Goal: Task Accomplishment & Management: Complete application form

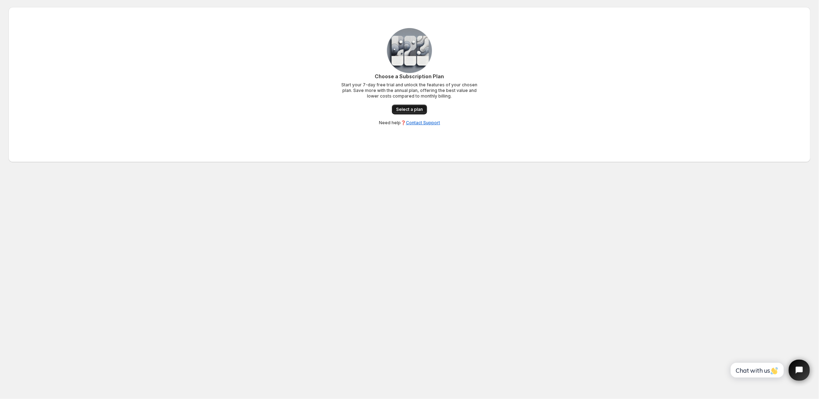
click at [399, 113] on link "Select a plan" at bounding box center [409, 110] width 35 height 10
click at [415, 113] on link "Select a plan" at bounding box center [409, 110] width 35 height 10
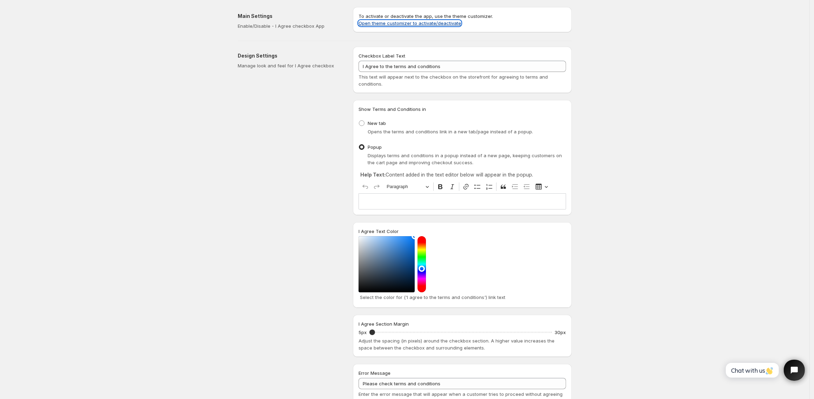
click at [453, 24] on link "Open theme customizer to activate/deactivate" at bounding box center [410, 23] width 103 height 6
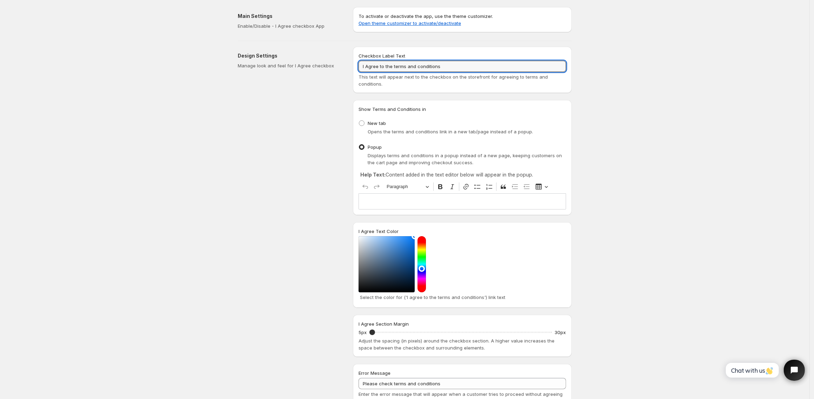
drag, startPoint x: 459, startPoint y: 67, endPoint x: 219, endPoint y: 65, distance: 240.0
click at [359, 65] on input "I Agree to the terms and conditions" at bounding box center [463, 66] width 208 height 11
type input "Accetto i termini e condizioni"
click at [378, 123] on span "New tab" at bounding box center [377, 124] width 18 height 6
click at [359, 121] on input "New tab" at bounding box center [359, 121] width 0 height 0
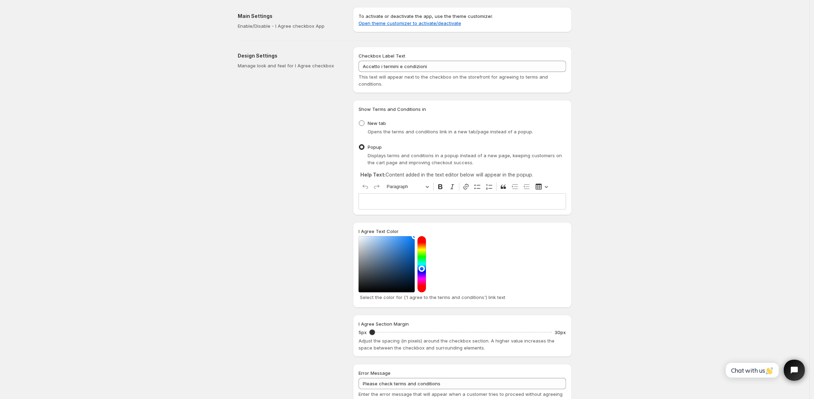
radio input "true"
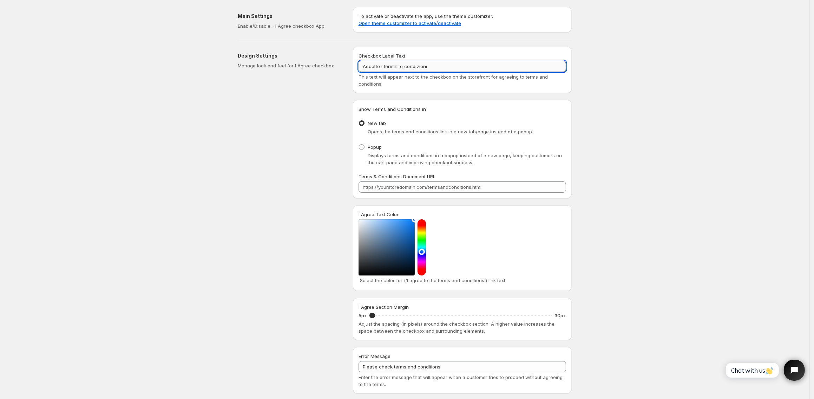
drag, startPoint x: 410, startPoint y: 64, endPoint x: 383, endPoint y: 65, distance: 27.1
click at [383, 65] on input "Accetto i termini e condizioni" at bounding box center [463, 66] width 208 height 11
type input "Accetto le Condizioni generali di vendita"
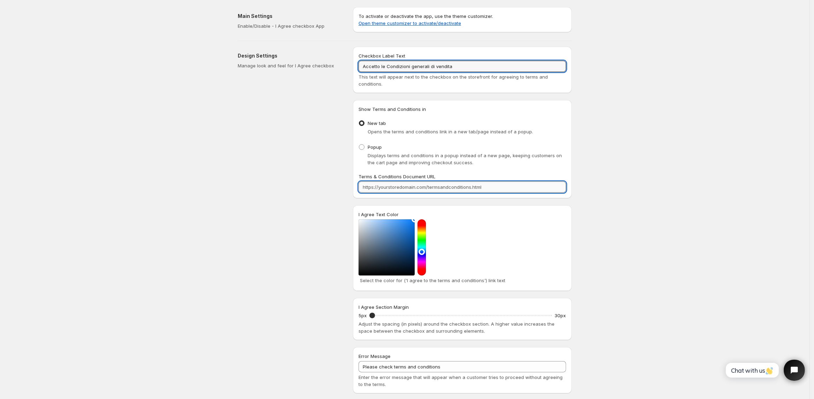
click at [401, 187] on input "Terms & Conditions Document URL" at bounding box center [463, 187] width 208 height 11
paste input "https://ada-affiliatemarketing.it/pages/condizioni-generali-di-vendita"
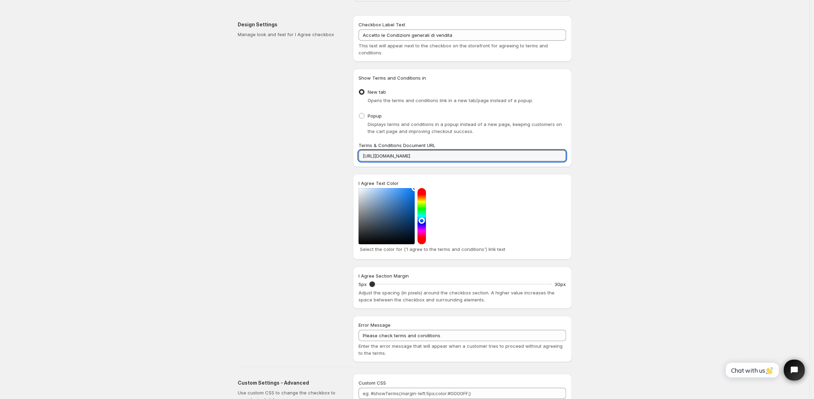
scroll to position [37, 0]
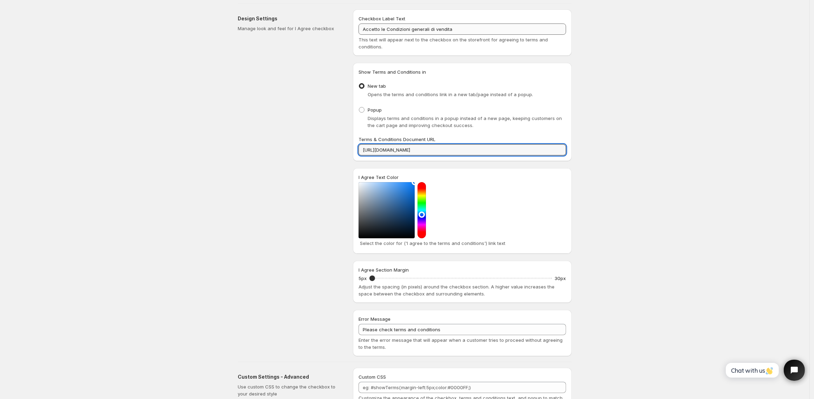
type input "https://ada-affiliatemarketing.it/pages/condizioni-generali-di-vendita"
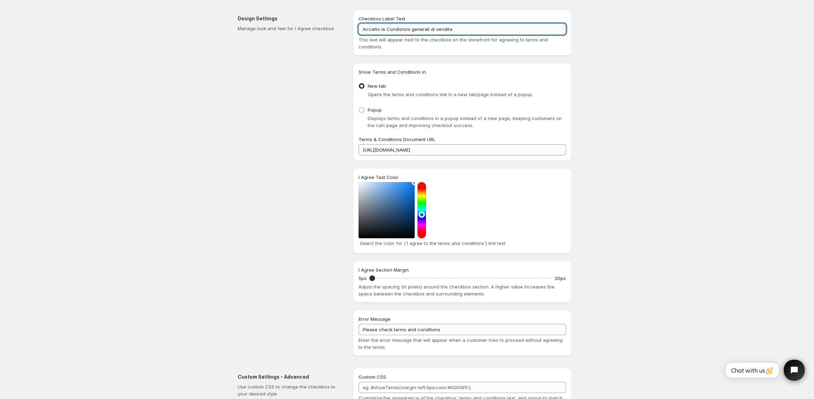
drag, startPoint x: 456, startPoint y: 31, endPoint x: 279, endPoint y: 31, distance: 176.7
click at [359, 31] on input "Accetto le Condizioni generali di vendita" at bounding box center [463, 29] width 208 height 11
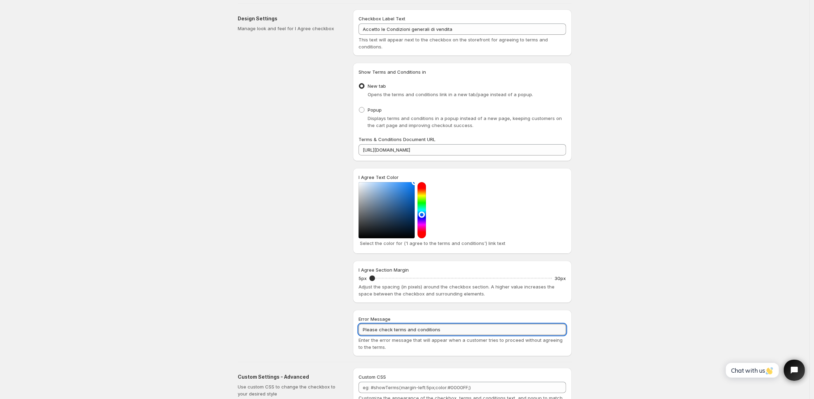
drag, startPoint x: 463, startPoint y: 332, endPoint x: 305, endPoint y: 319, distance: 158.7
click at [359, 324] on input "Please check terms and conditions" at bounding box center [463, 329] width 208 height 11
paste input "Accetto le Condizioni generali di vendita"
drag, startPoint x: 382, startPoint y: 330, endPoint x: 297, endPoint y: 330, distance: 85.4
click at [359, 330] on input "Accetto le Condizioni generali di vendita" at bounding box center [463, 329] width 208 height 11
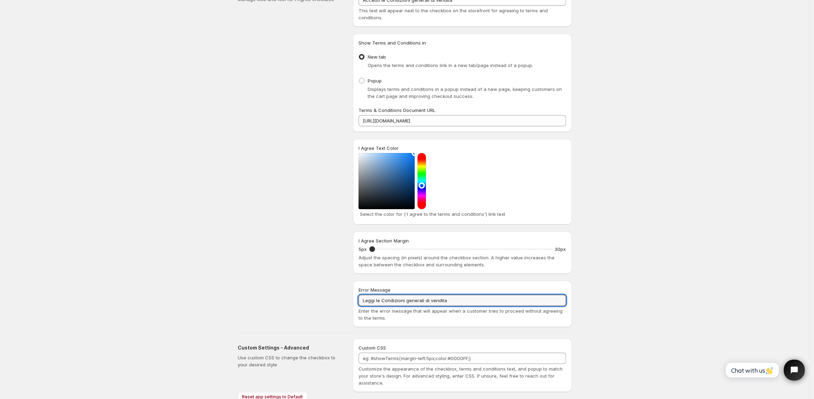
scroll to position [0, 0]
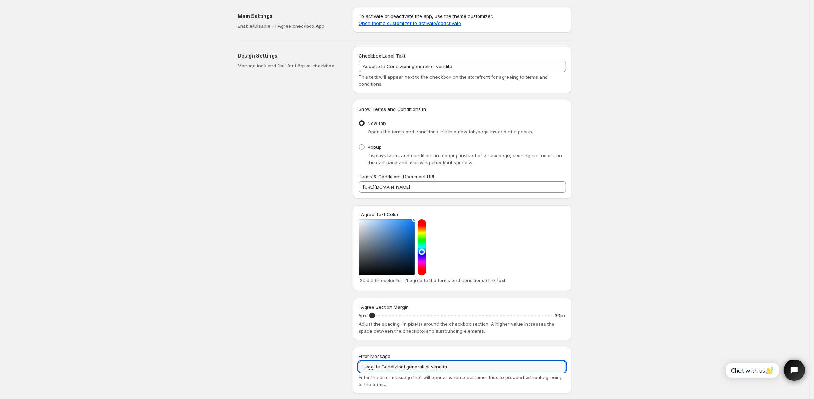
type input "Leggi le Condizioni generali di vendita"
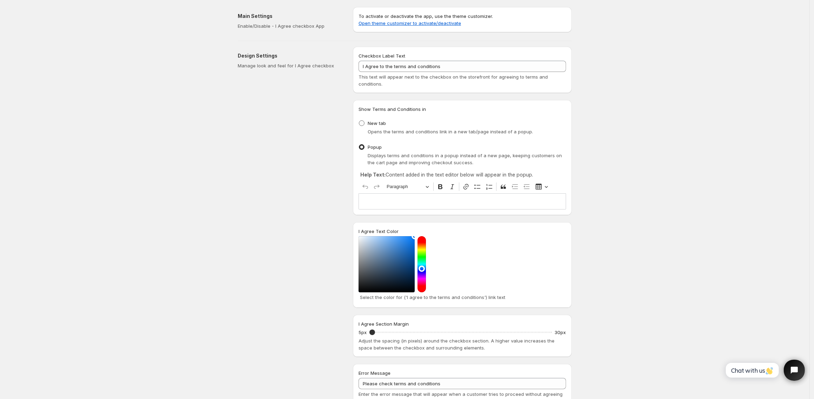
click at [365, 122] on span at bounding box center [362, 123] width 6 height 6
click at [359, 121] on input "New tab" at bounding box center [359, 121] width 0 height 0
radio input "true"
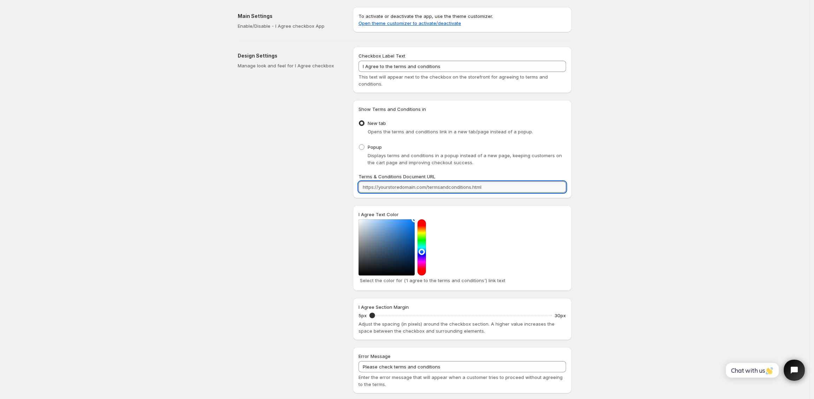
drag, startPoint x: 490, startPoint y: 189, endPoint x: 315, endPoint y: 186, distance: 174.6
click at [359, 186] on input "Terms & Conditions Document URL" at bounding box center [463, 187] width 208 height 11
